Goal: Transaction & Acquisition: Purchase product/service

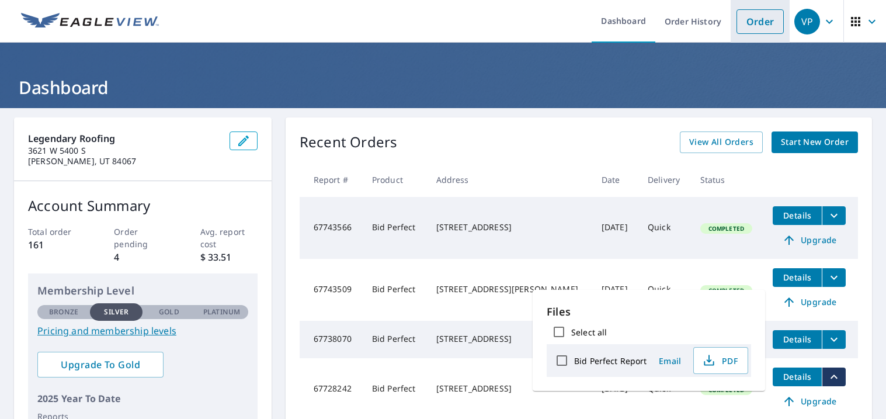
click at [744, 29] on link "Order" at bounding box center [759, 21] width 47 height 25
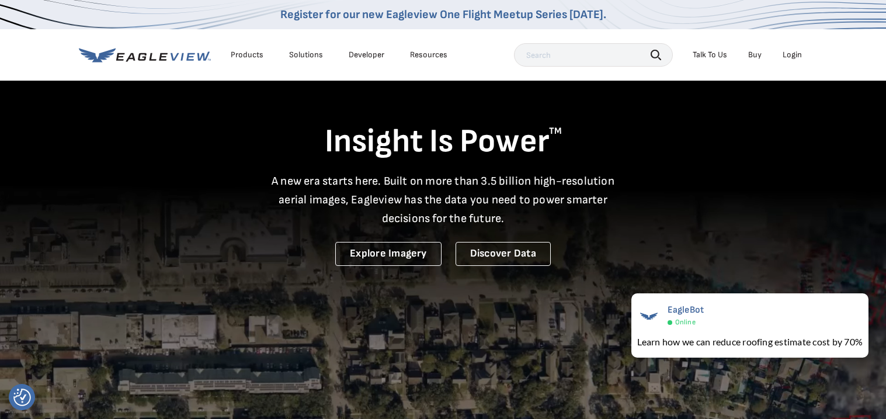
click at [794, 56] on div "Login" at bounding box center [791, 55] width 19 height 11
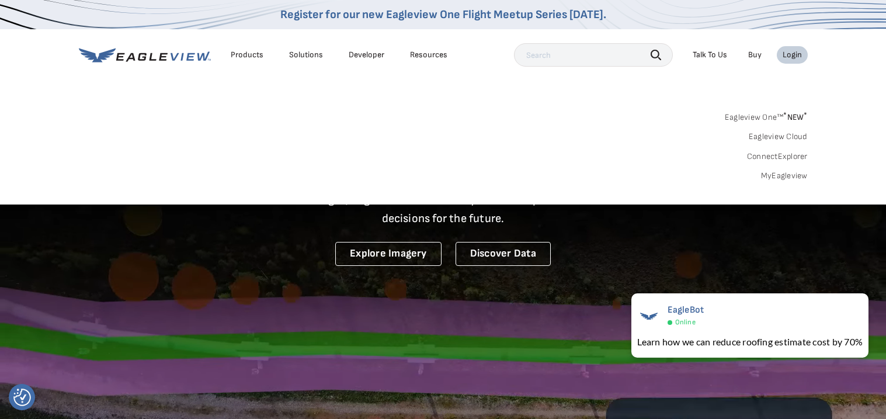
click at [776, 176] on link "MyEagleview" at bounding box center [784, 175] width 47 height 11
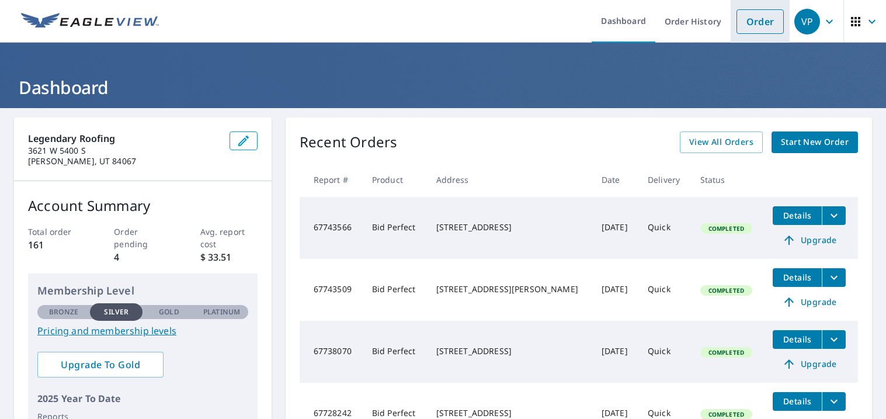
click at [757, 16] on link "Order" at bounding box center [759, 21] width 47 height 25
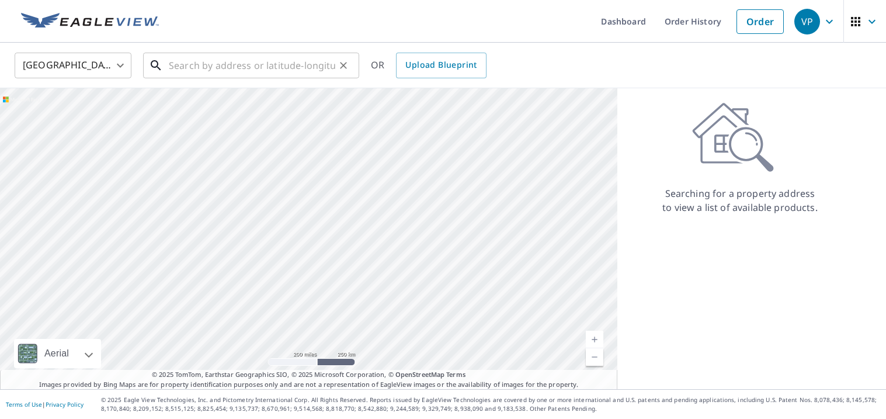
click at [266, 70] on input "text" at bounding box center [252, 65] width 166 height 33
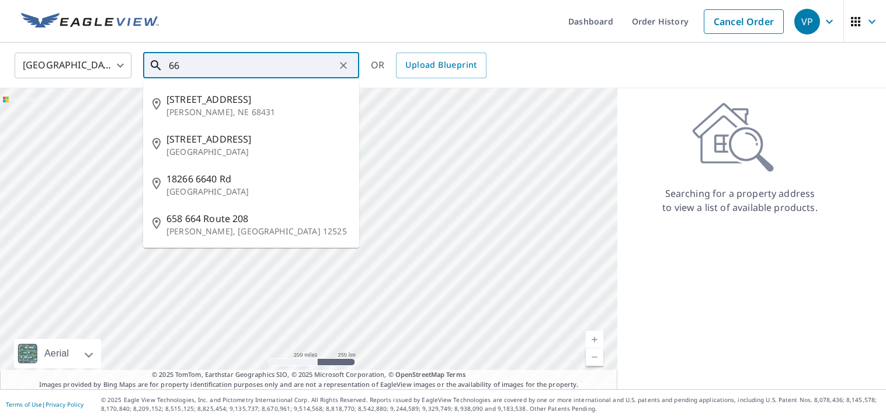
type input "6"
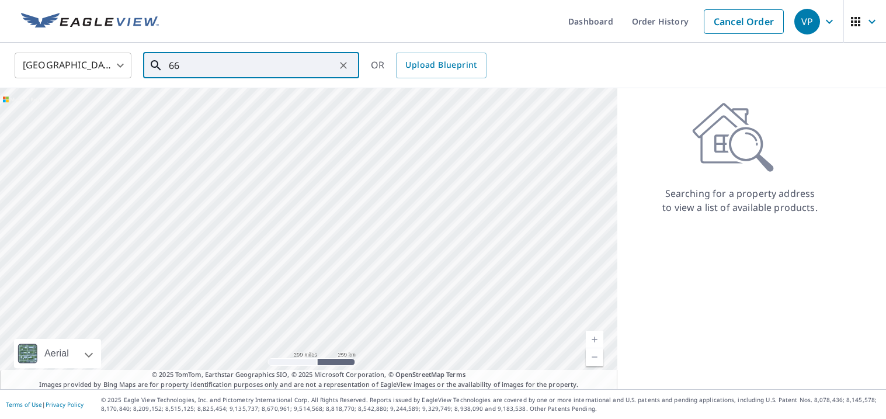
type input "6"
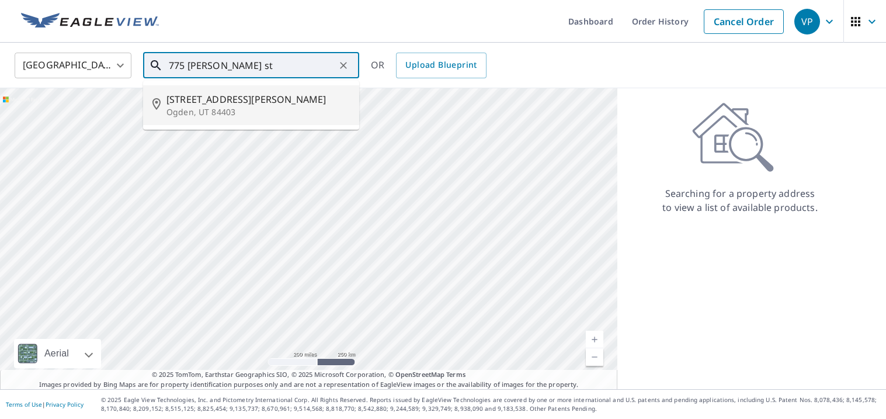
click at [239, 104] on span "[STREET_ADDRESS][PERSON_NAME]" at bounding box center [257, 99] width 183 height 14
type input "[STREET_ADDRESS][PERSON_NAME]"
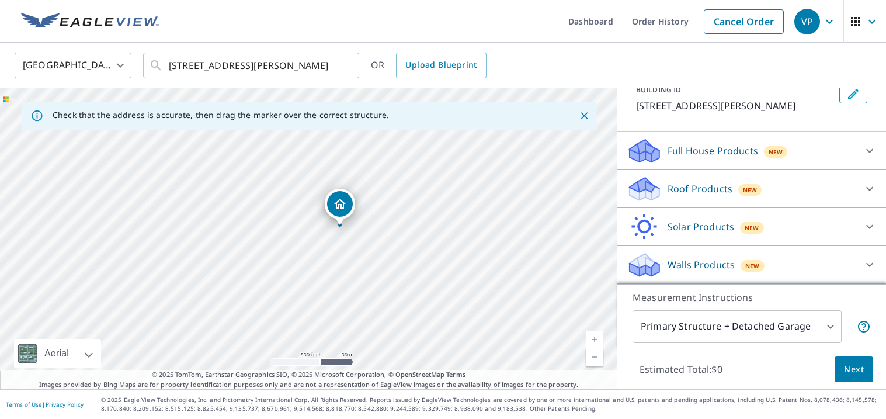
scroll to position [78, 0]
click at [817, 194] on div "Roof Products New" at bounding box center [740, 188] width 229 height 27
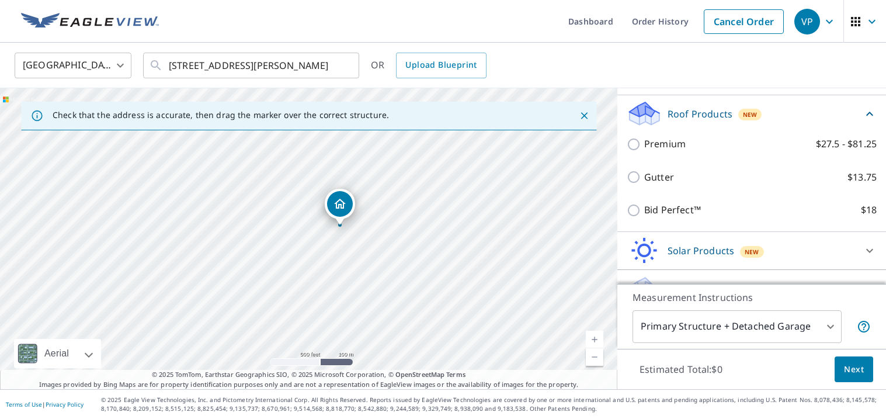
scroll to position [170, 0]
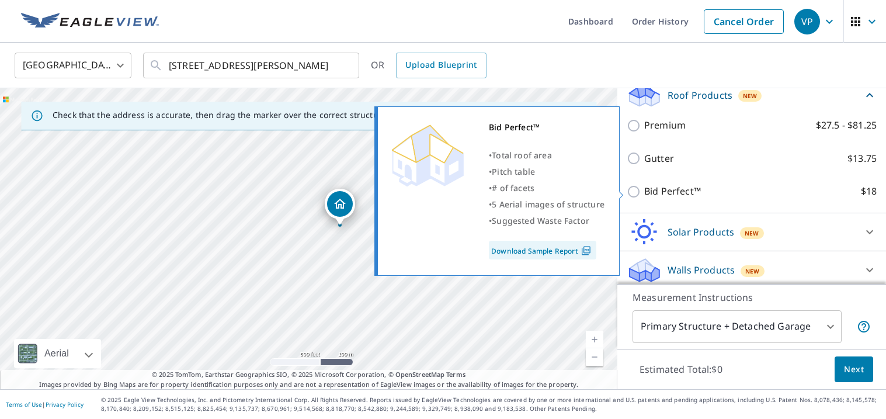
click at [641, 187] on input "Bid Perfect™ $18" at bounding box center [635, 191] width 18 height 14
checkbox input "true"
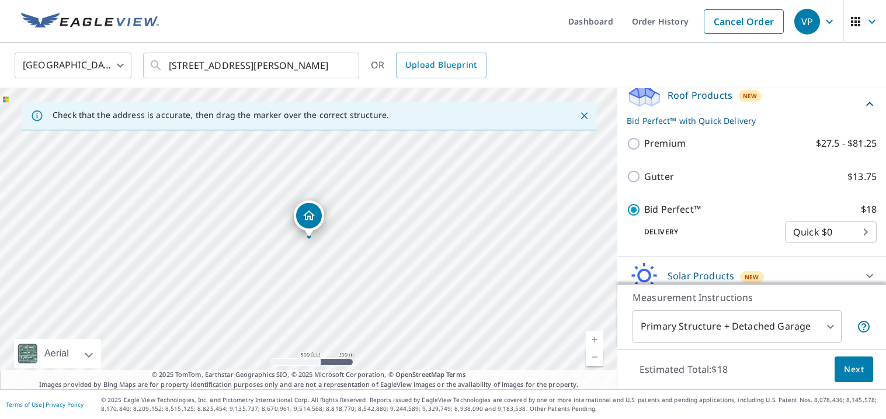
click at [851, 368] on span "Next" at bounding box center [854, 369] width 20 height 15
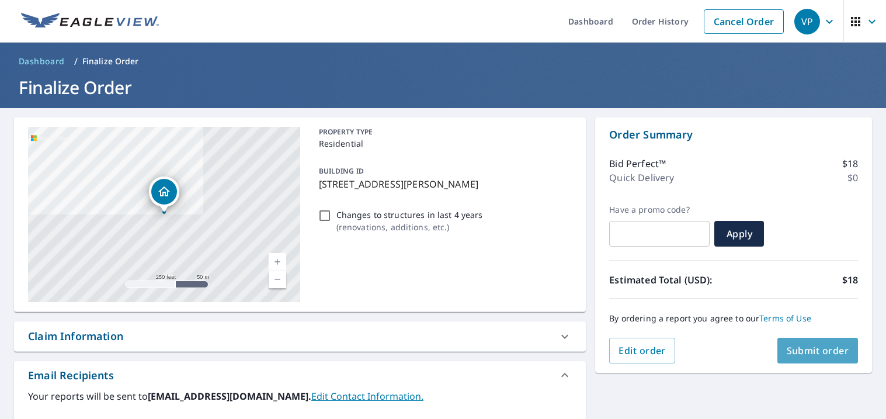
click at [829, 349] on span "Submit order" at bounding box center [817, 350] width 62 height 13
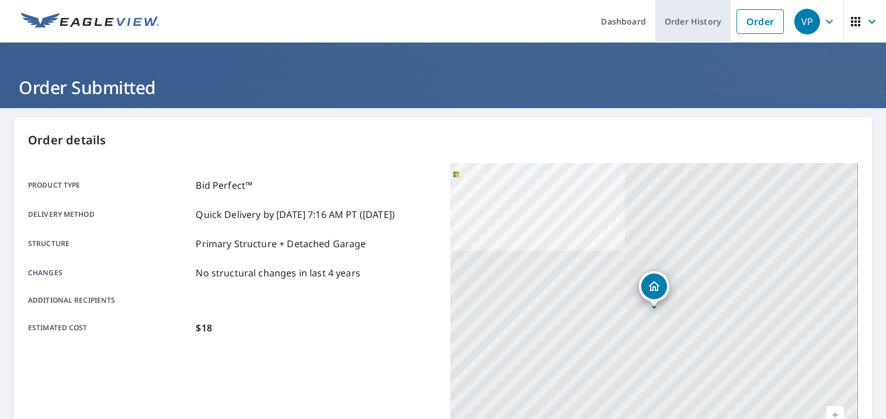
click at [698, 29] on link "Order History" at bounding box center [692, 21] width 75 height 43
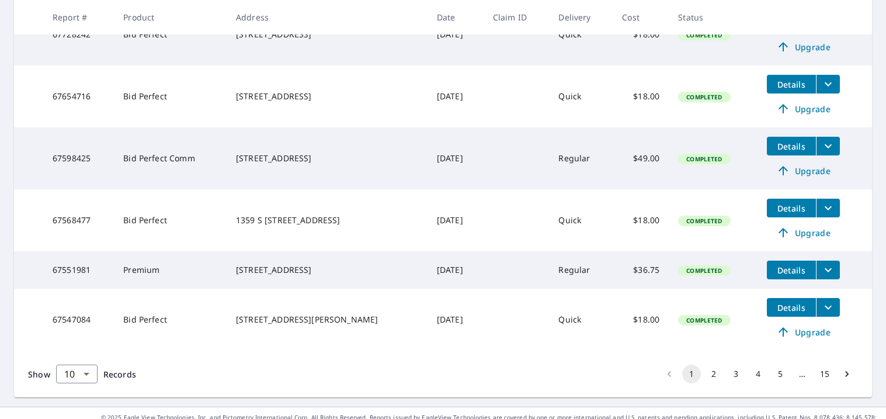
scroll to position [504, 0]
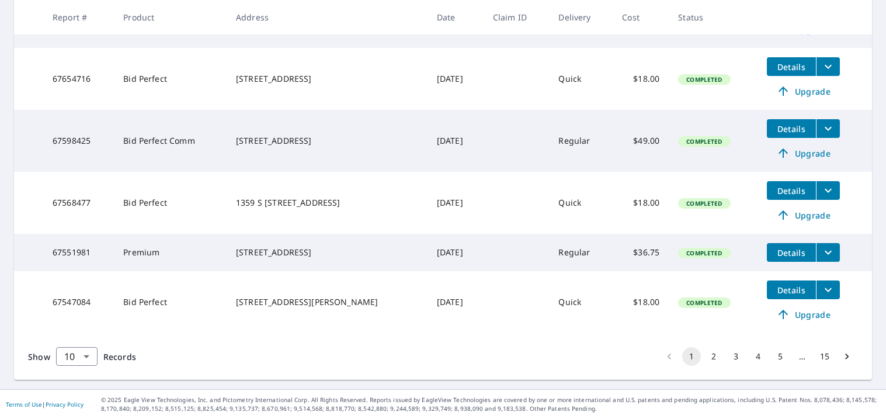
click at [821, 253] on icon "filesDropdownBtn-67551981" at bounding box center [828, 252] width 14 height 14
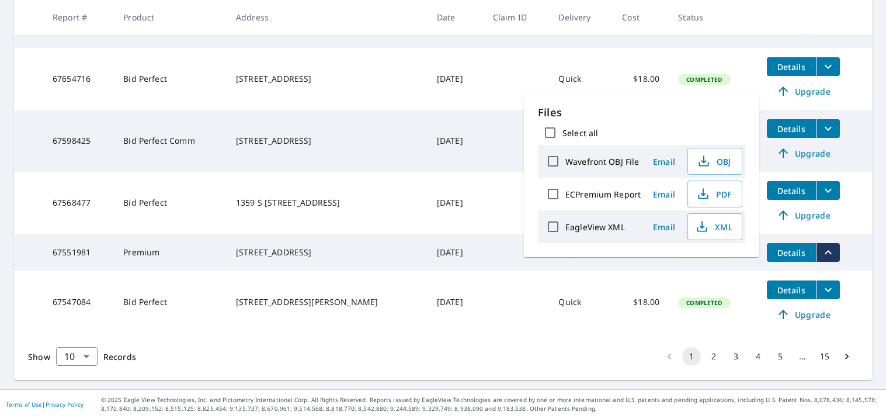
click at [821, 253] on icon "filesDropdownBtn-67551981" at bounding box center [828, 252] width 14 height 14
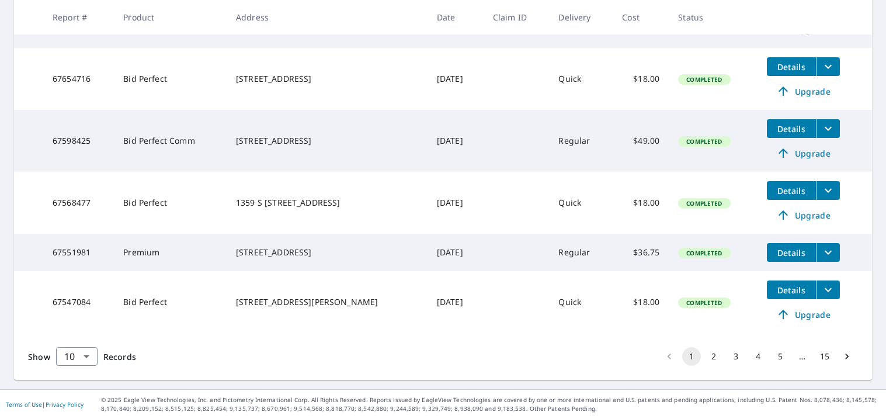
click at [271, 257] on div "610 E 3350 N Ogden, UT 84414" at bounding box center [327, 252] width 182 height 12
click at [778, 249] on span "Details" at bounding box center [791, 252] width 35 height 11
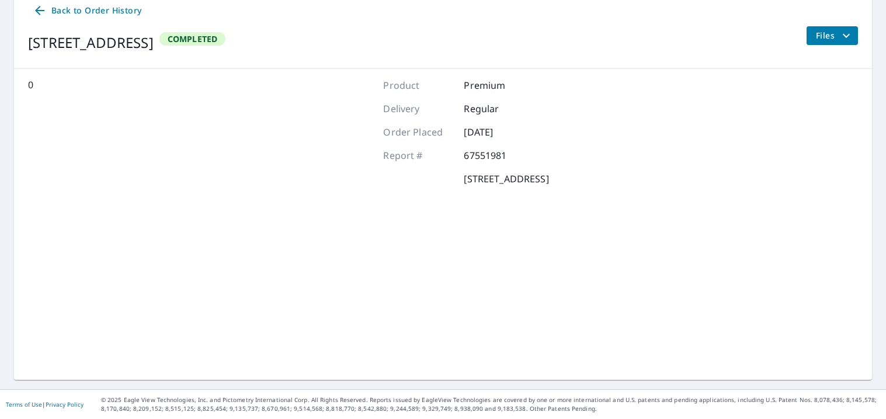
scroll to position [126, 0]
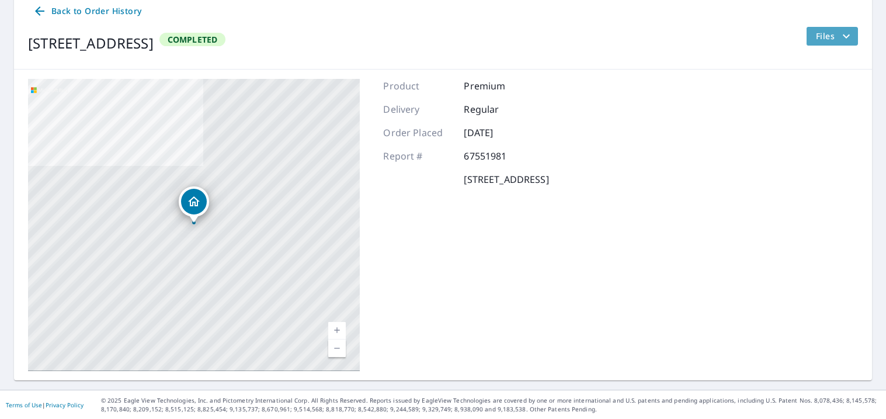
click at [830, 43] on button "Files" at bounding box center [832, 36] width 52 height 19
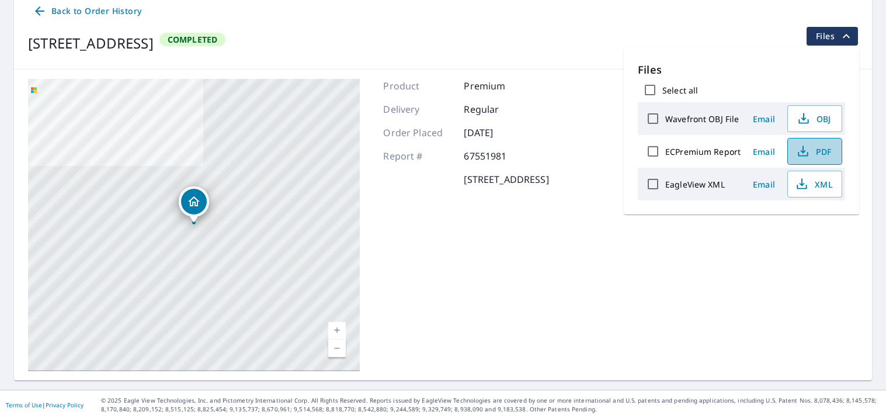
click at [812, 154] on span "PDF" at bounding box center [813, 151] width 37 height 14
